Goal: Transaction & Acquisition: Purchase product/service

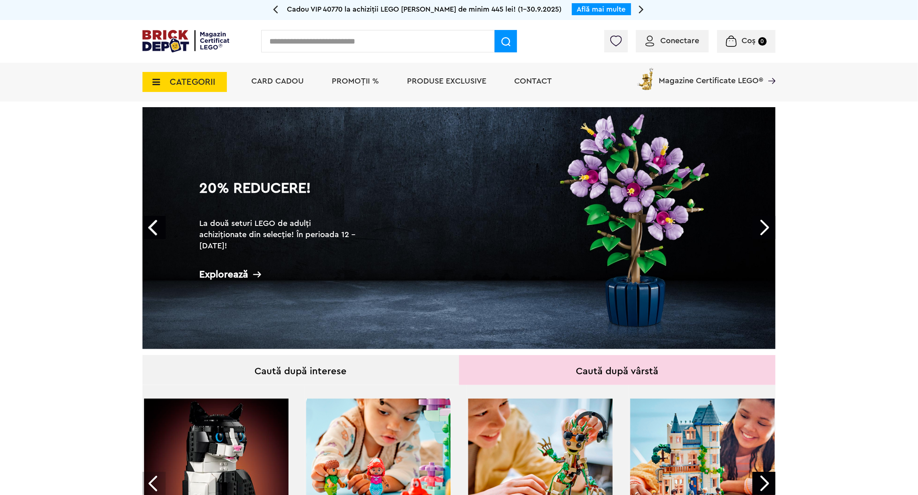
click at [651, 48] on div "Conectare" at bounding box center [672, 41] width 73 height 22
click at [652, 44] on img at bounding box center [649, 41] width 9 height 11
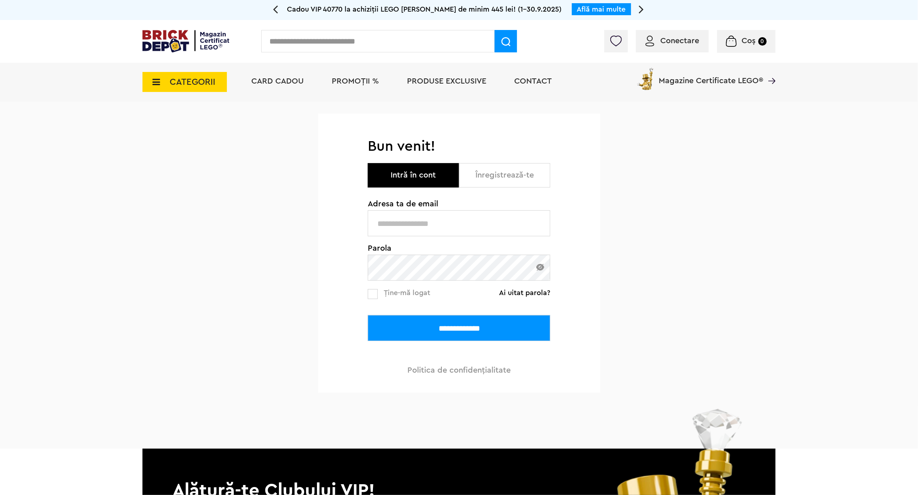
click at [438, 223] on input "text" at bounding box center [459, 223] width 182 height 26
type input "**********"
click at [436, 333] on input "**********" at bounding box center [459, 328] width 182 height 26
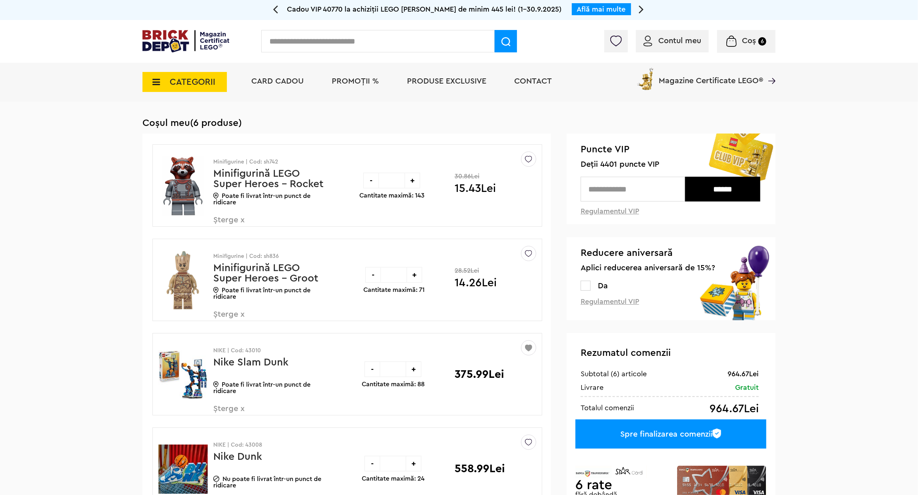
click at [184, 86] on span "CATEGORII" at bounding box center [193, 82] width 46 height 9
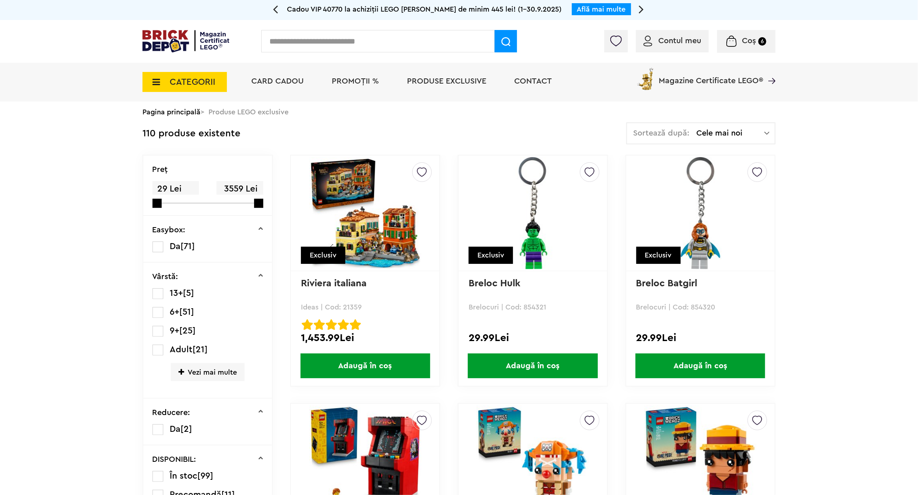
click at [706, 132] on span "Cele mai noi" at bounding box center [730, 133] width 68 height 8
click at [703, 186] on li "Cele mai ieftine" at bounding box center [701, 188] width 144 height 13
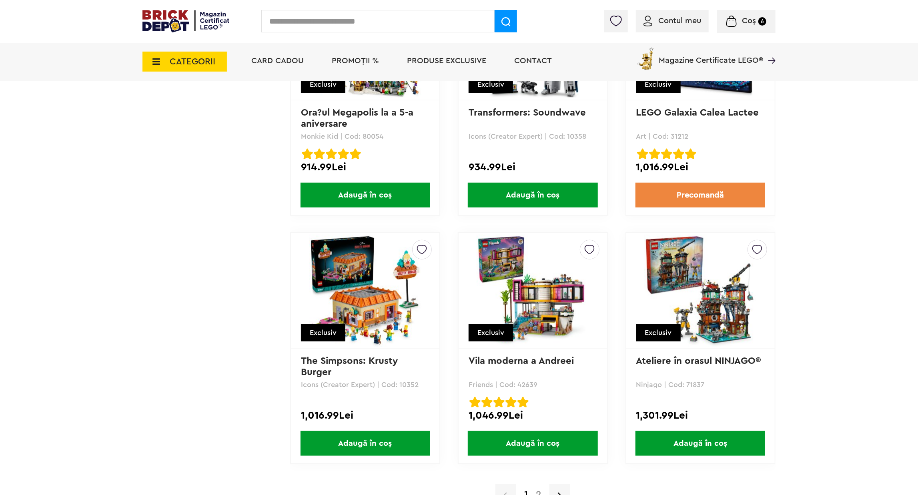
scroll to position [7403, 0]
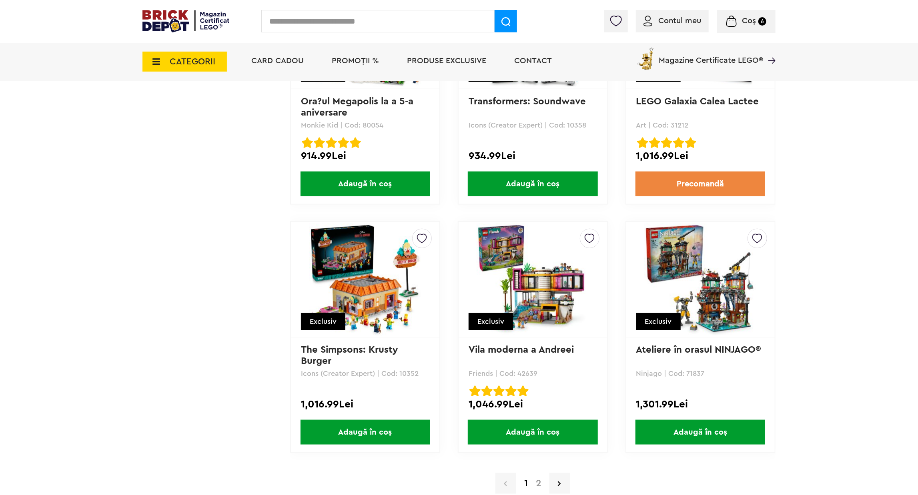
click at [536, 479] on link "2" at bounding box center [539, 484] width 14 height 10
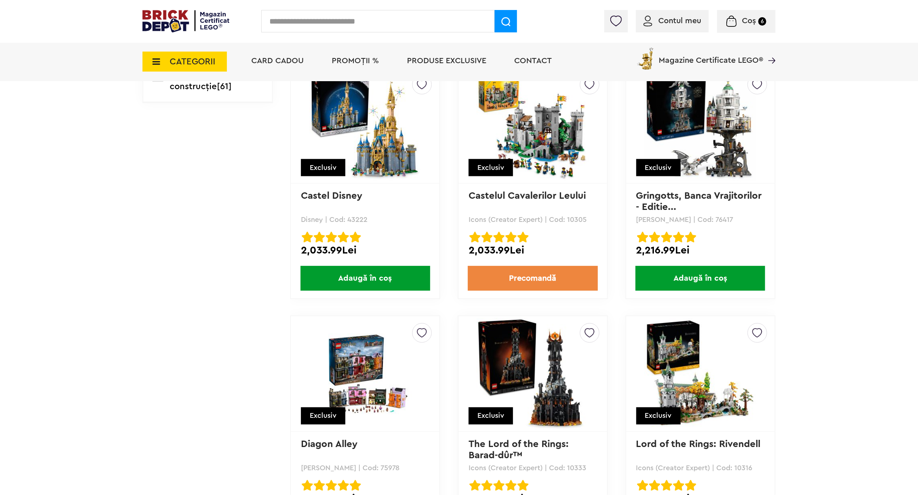
scroll to position [780, 0]
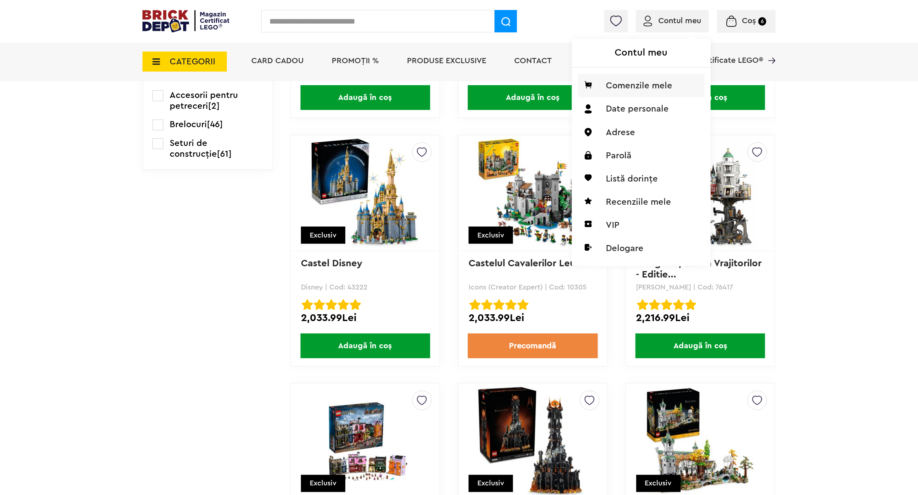
click at [652, 92] on li "Comenzile mele" at bounding box center [641, 85] width 126 height 23
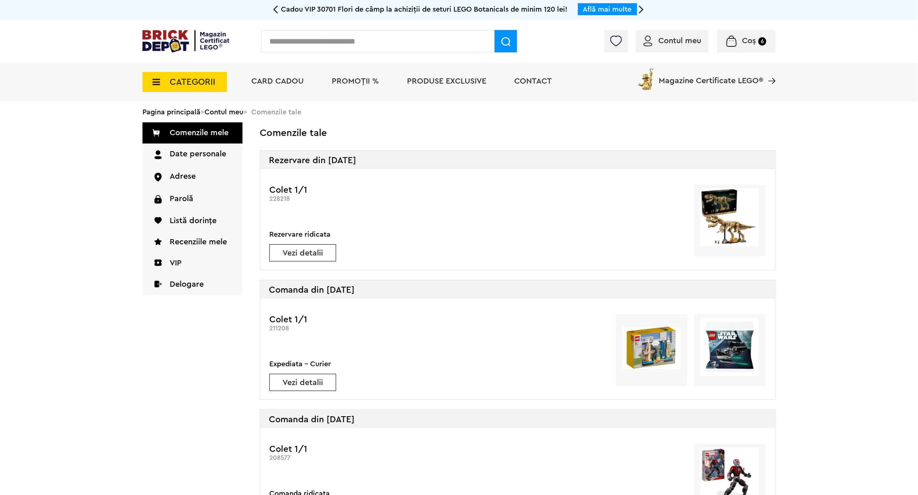
click at [305, 252] on link "Vezi detalii" at bounding box center [303, 253] width 66 height 8
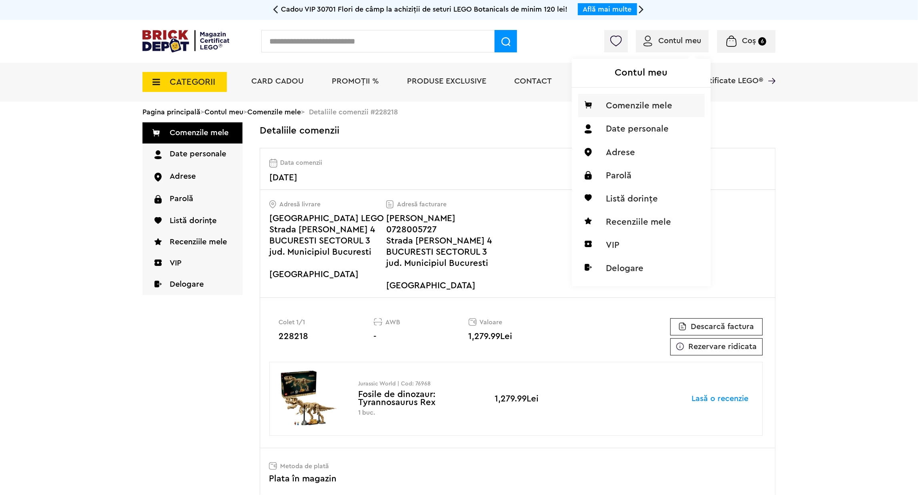
click at [645, 112] on li "Comenzile mele" at bounding box center [641, 105] width 126 height 23
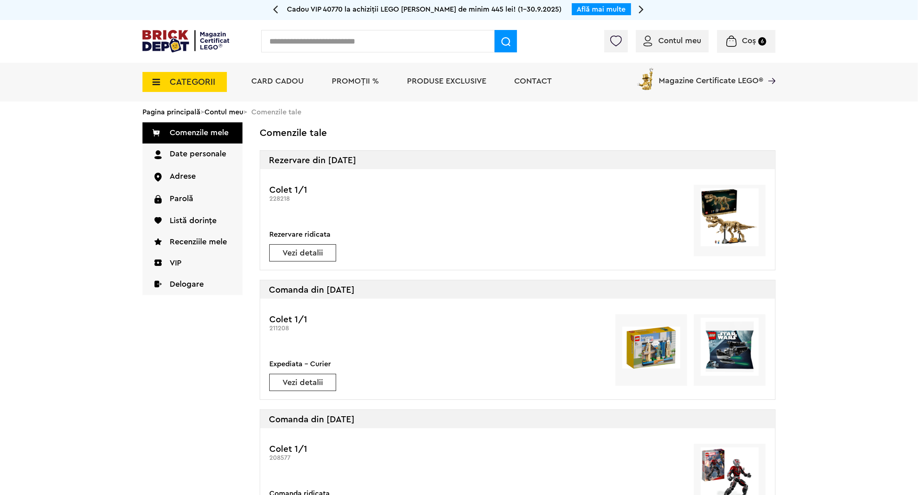
click at [743, 39] on span "Coș" at bounding box center [749, 41] width 14 height 8
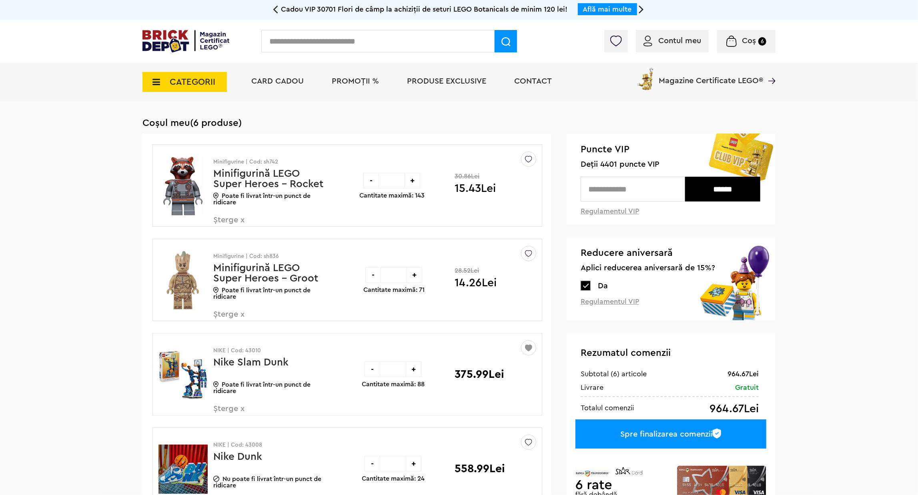
click at [617, 192] on input "text" at bounding box center [633, 189] width 104 height 25
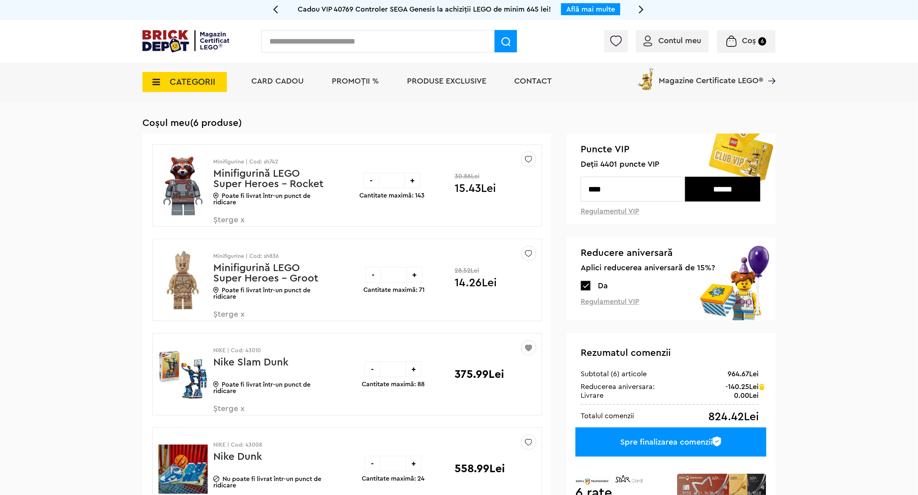
type input "****"
click at [710, 193] on input "******" at bounding box center [722, 189] width 75 height 25
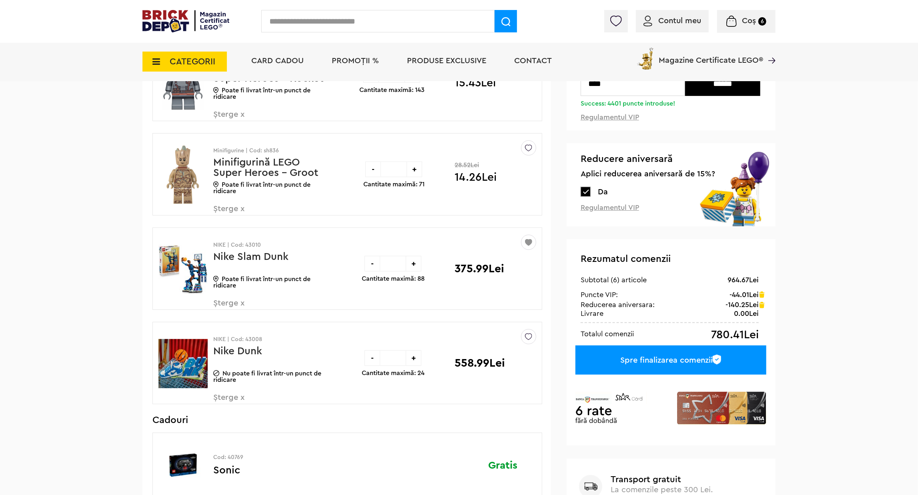
scroll to position [180, 0]
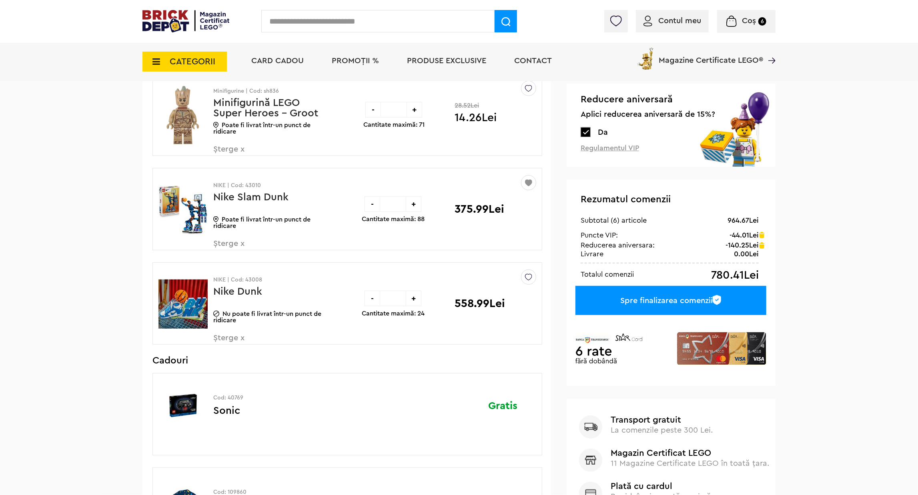
click at [668, 305] on div "Spre finalizarea comenzii" at bounding box center [670, 300] width 191 height 29
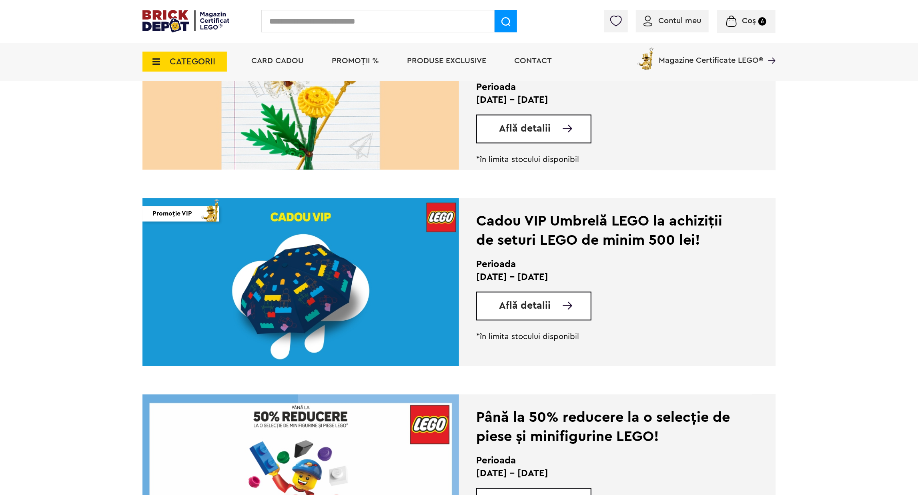
scroll to position [1080, 0]
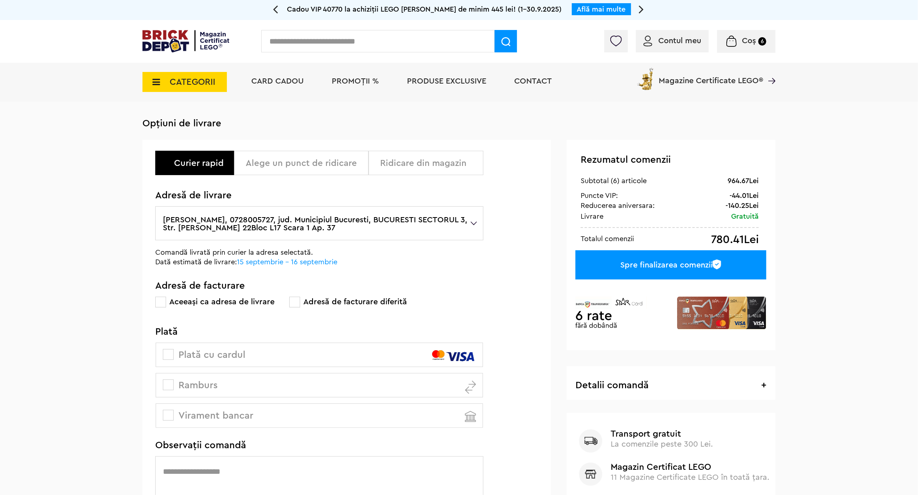
click at [314, 224] on label "Mircea Dorobantu, 0728005727, jud. Municipiul Bucuresti, BUCURESTI SECTORUL 3, …" at bounding box center [319, 223] width 328 height 34
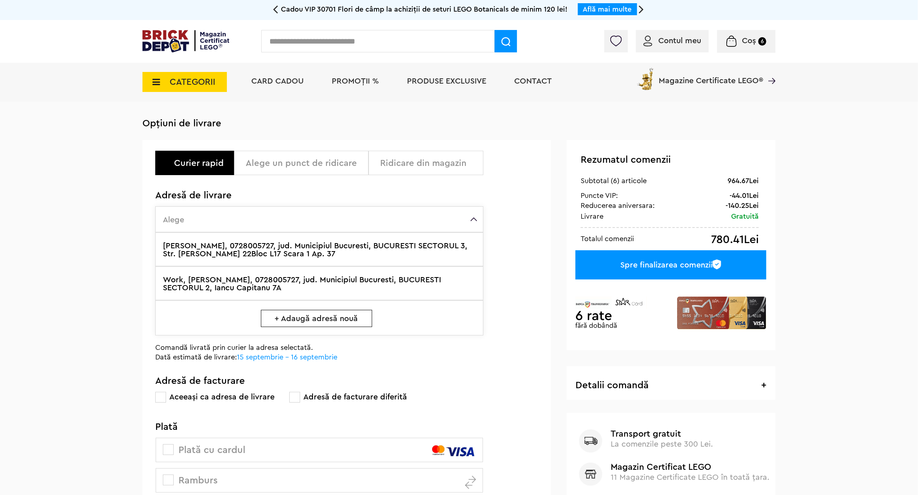
click at [237, 284] on label "Work, Mircea Dorobantu, 0728005727, jud. Municipiul Bucuresti, BUCURESTI SECTOR…" at bounding box center [319, 284] width 328 height 34
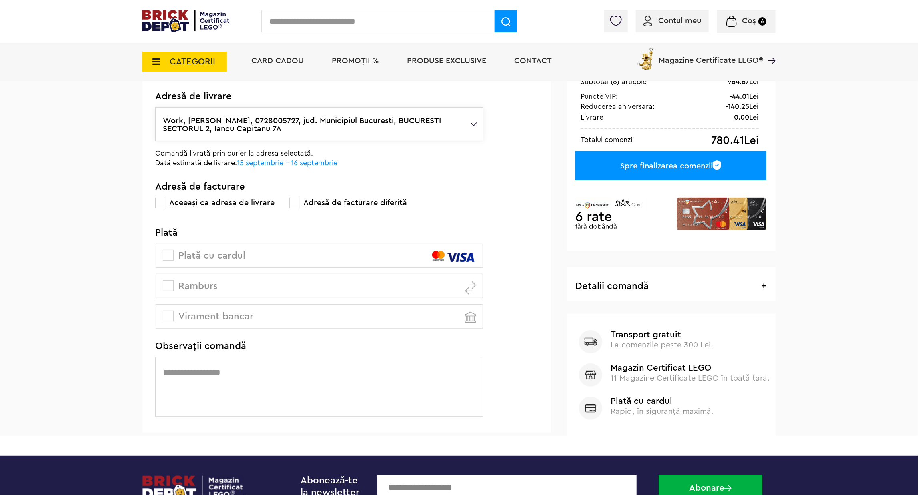
scroll to position [120, 0]
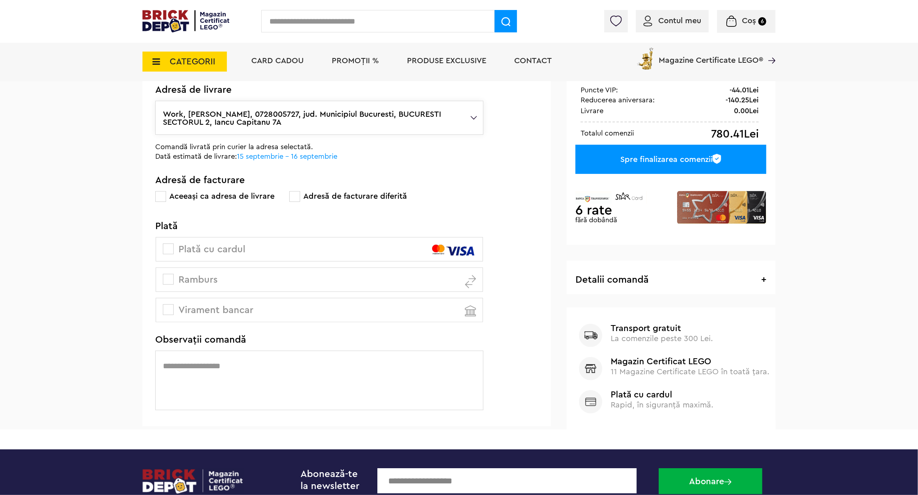
click at [169, 283] on span at bounding box center [168, 279] width 11 height 11
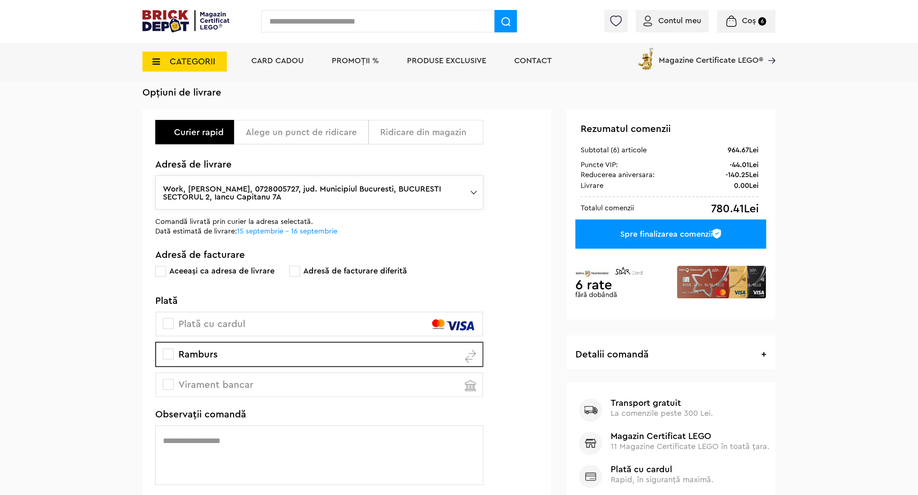
scroll to position [0, 0]
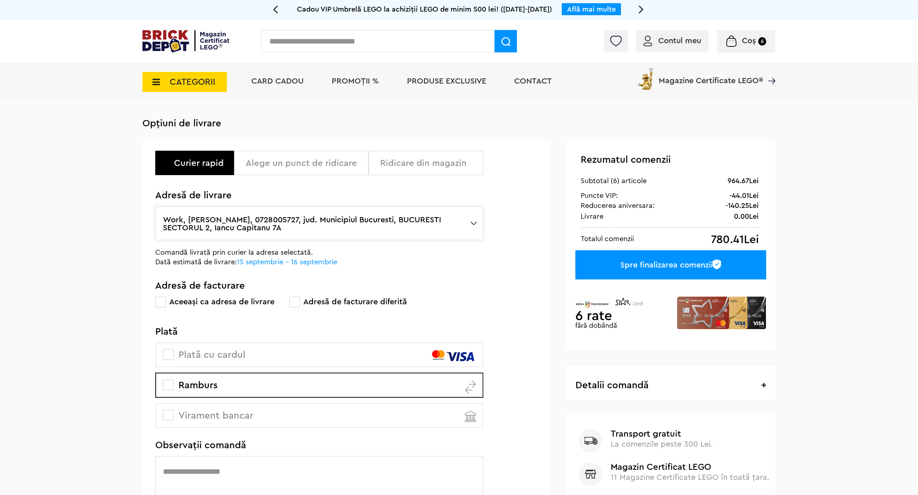
click at [653, 263] on div "Spre finalizarea comenzii" at bounding box center [670, 265] width 191 height 29
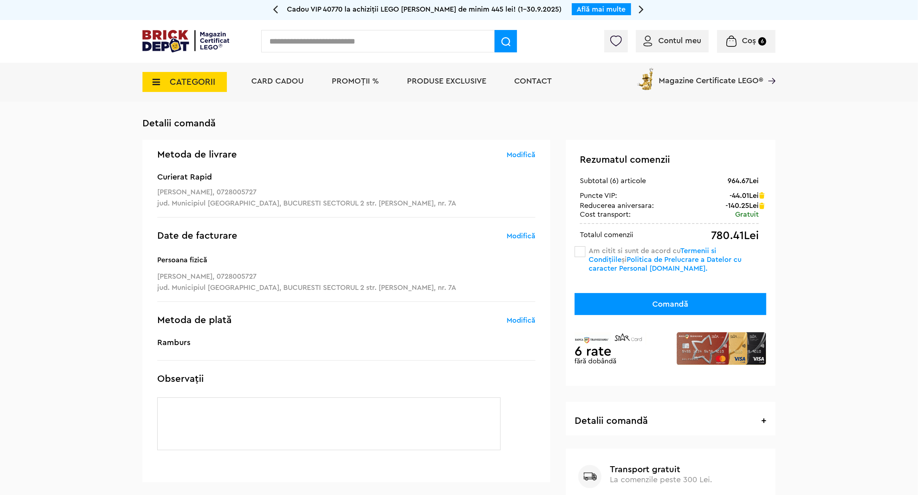
click at [582, 254] on span at bounding box center [580, 252] width 11 height 11
click at [202, 43] on img at bounding box center [185, 41] width 87 height 22
click at [195, 48] on img at bounding box center [185, 41] width 87 height 22
